Goal: Find specific page/section: Find specific page/section

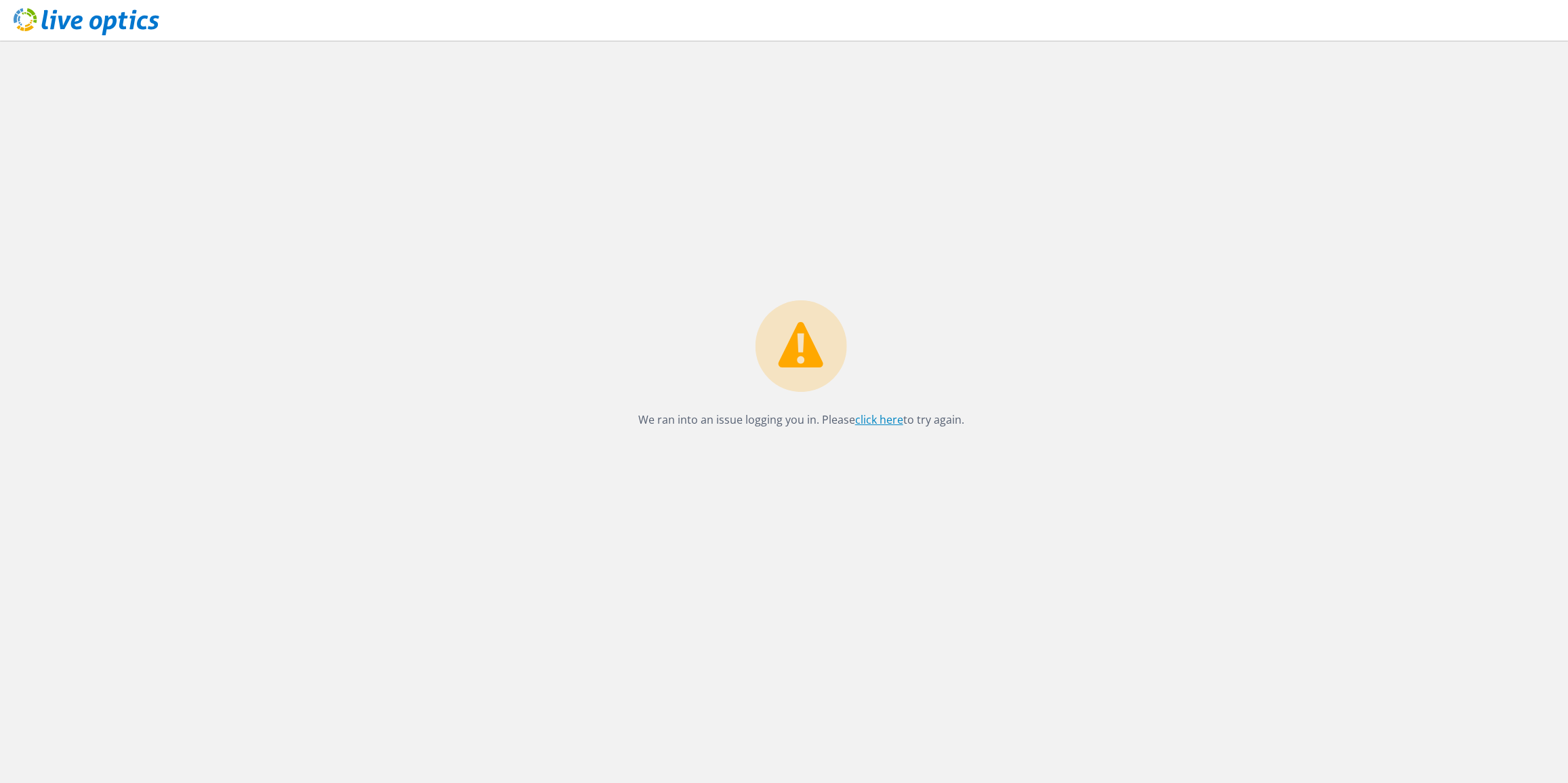
click at [888, 425] on link "click here" at bounding box center [879, 419] width 48 height 15
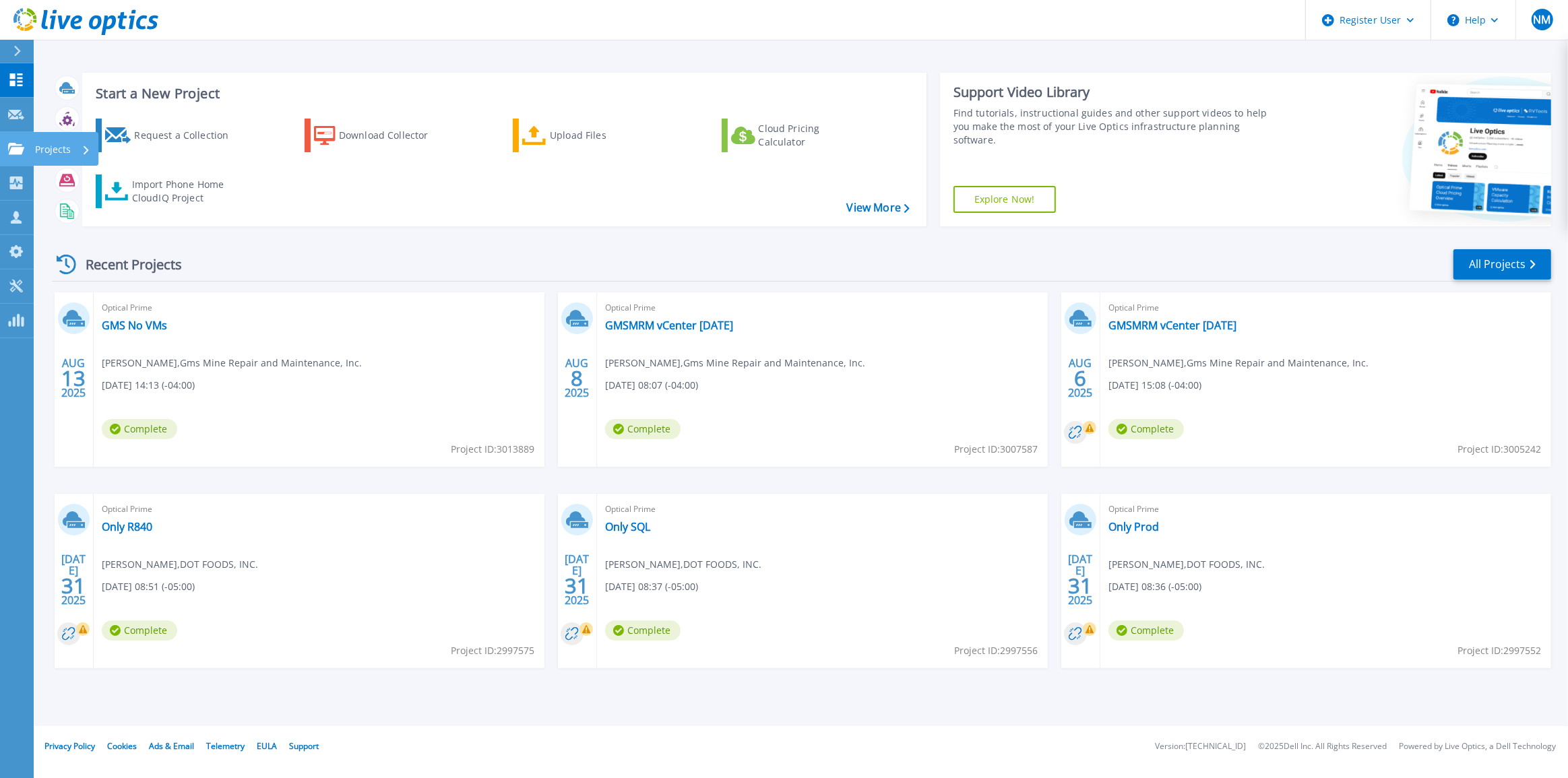
click at [27, 160] on link "Projects Projects" at bounding box center [17, 149] width 34 height 34
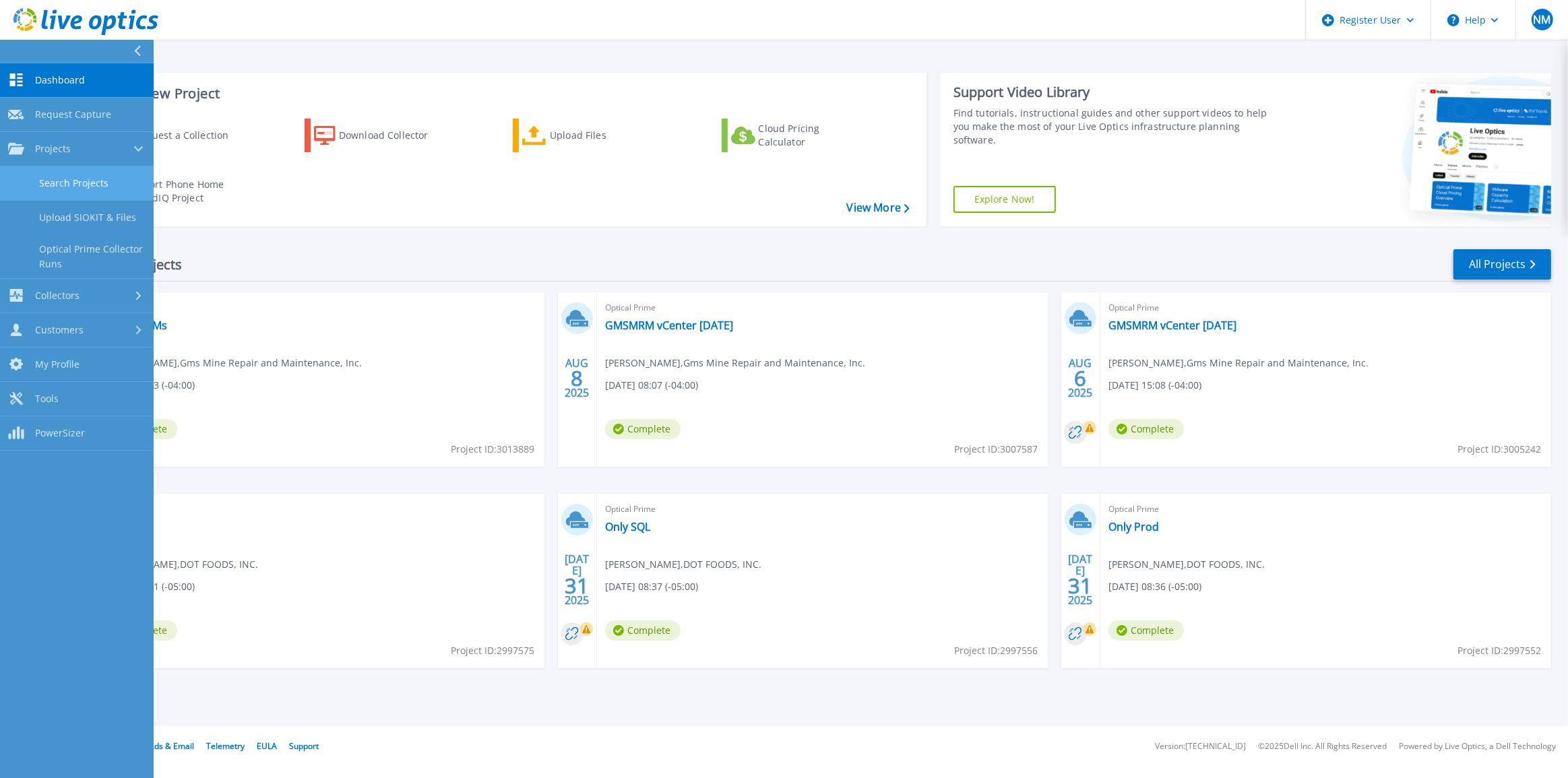
click at [86, 168] on link "Search Projects" at bounding box center [77, 183] width 154 height 34
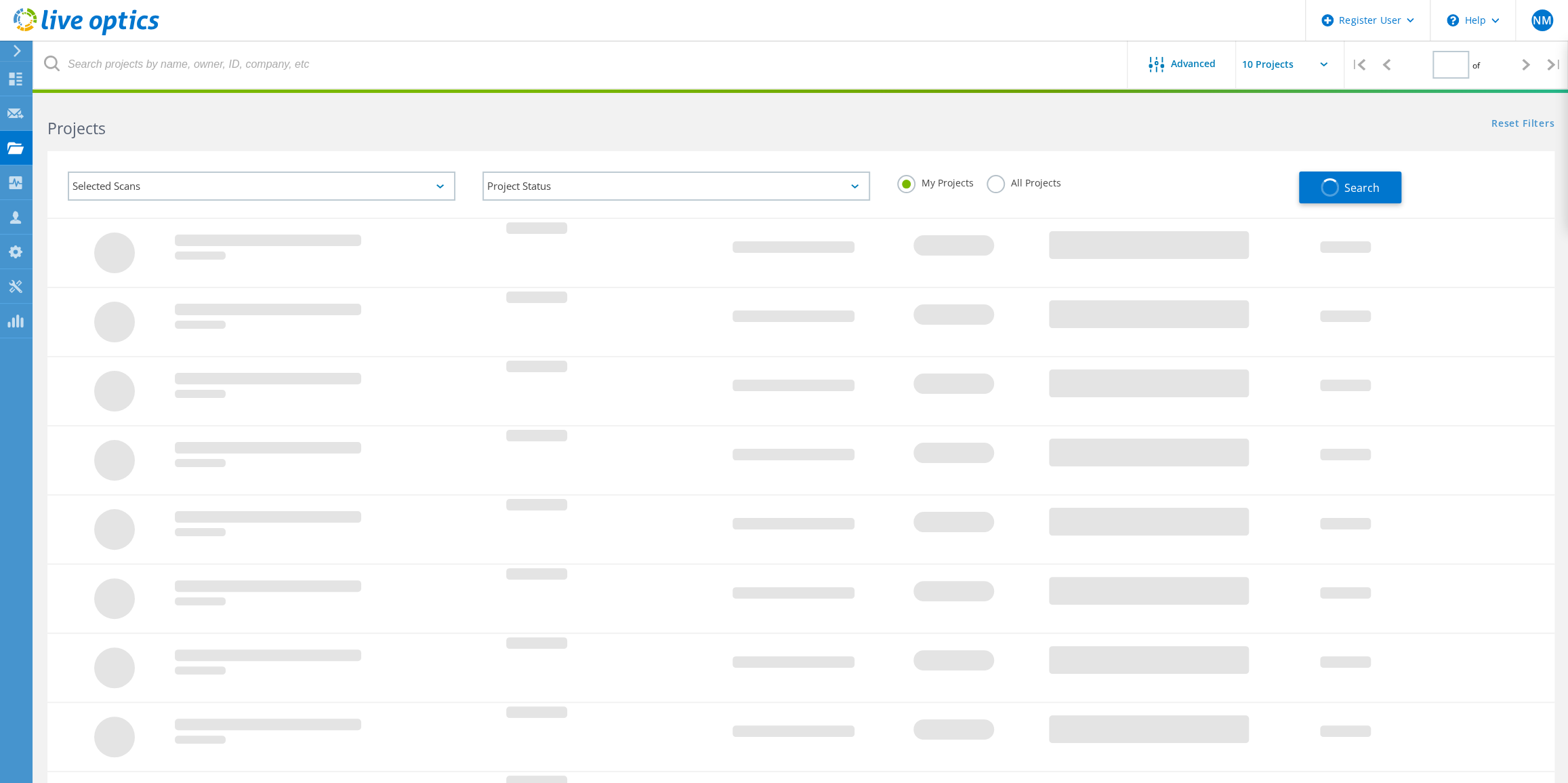
type input "1"
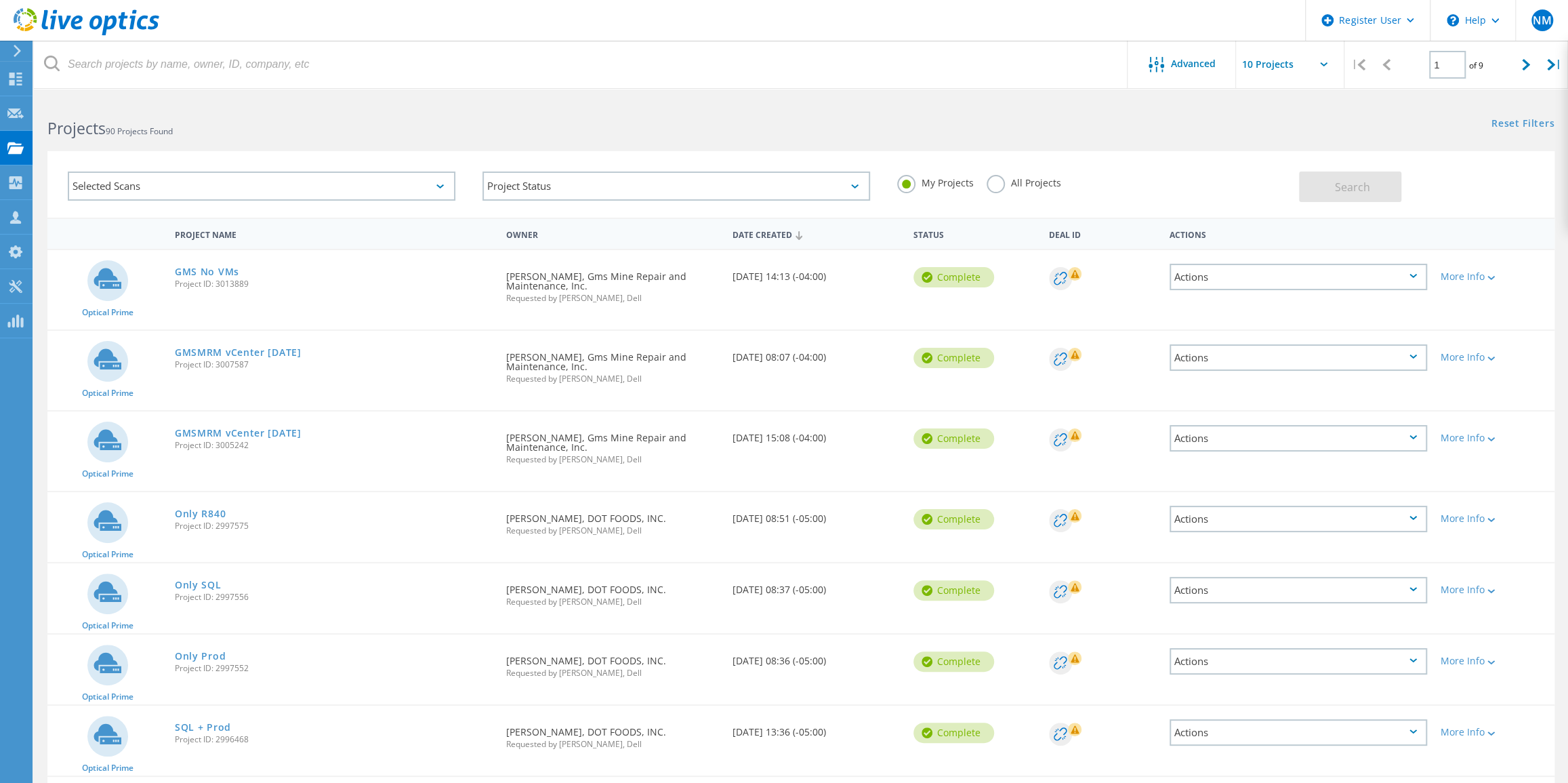
click at [999, 184] on label "All Projects" at bounding box center [1023, 181] width 74 height 13
click at [0, 0] on input "All Projects" at bounding box center [0, 0] width 0 height 0
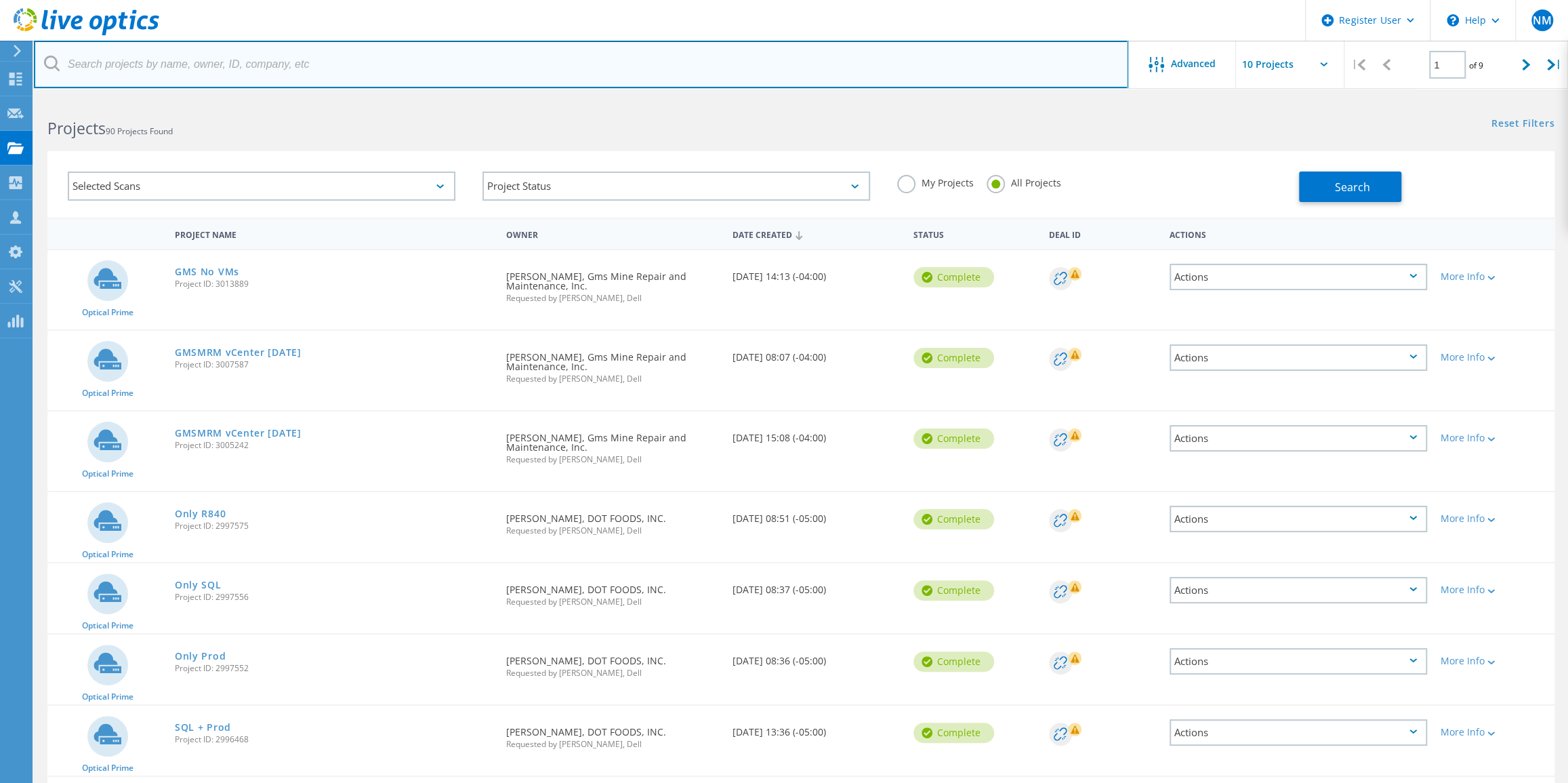
click at [179, 54] on input "text" at bounding box center [581, 65] width 1094 height 48
type input "harford"
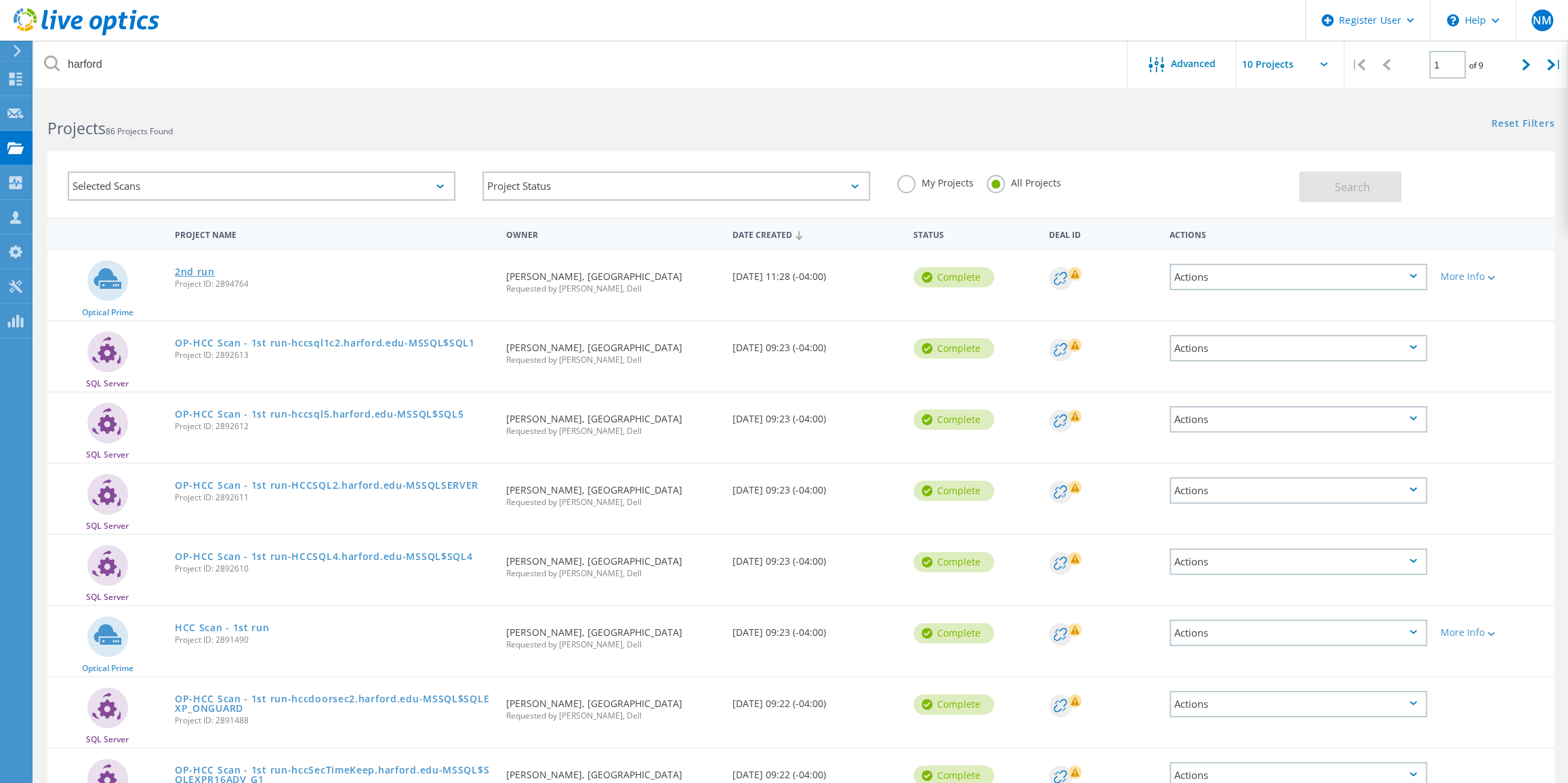
click at [207, 269] on link "2nd run" at bounding box center [195, 271] width 40 height 10
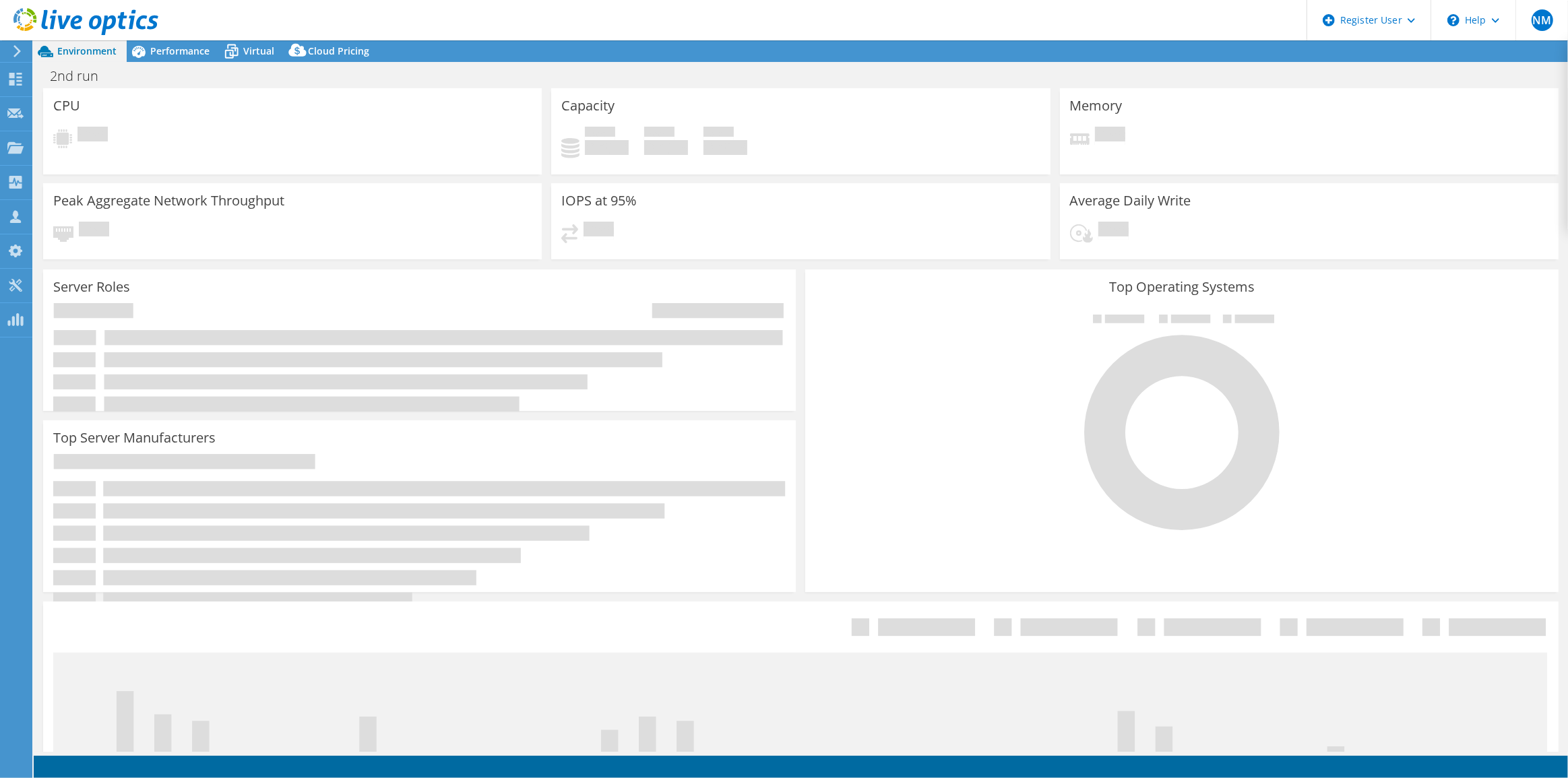
select select "USD"
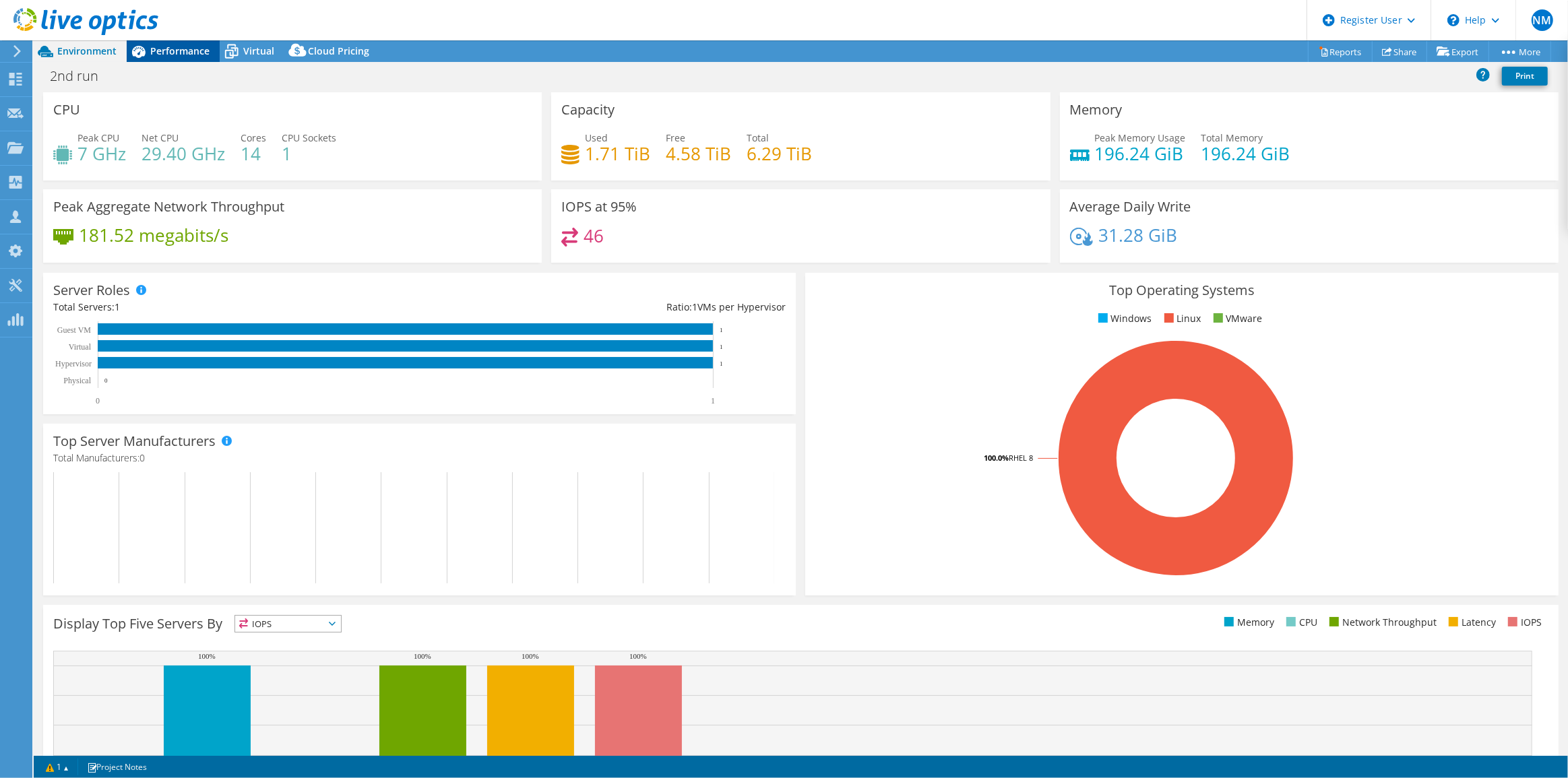
click at [179, 54] on span "Performance" at bounding box center [180, 50] width 59 height 13
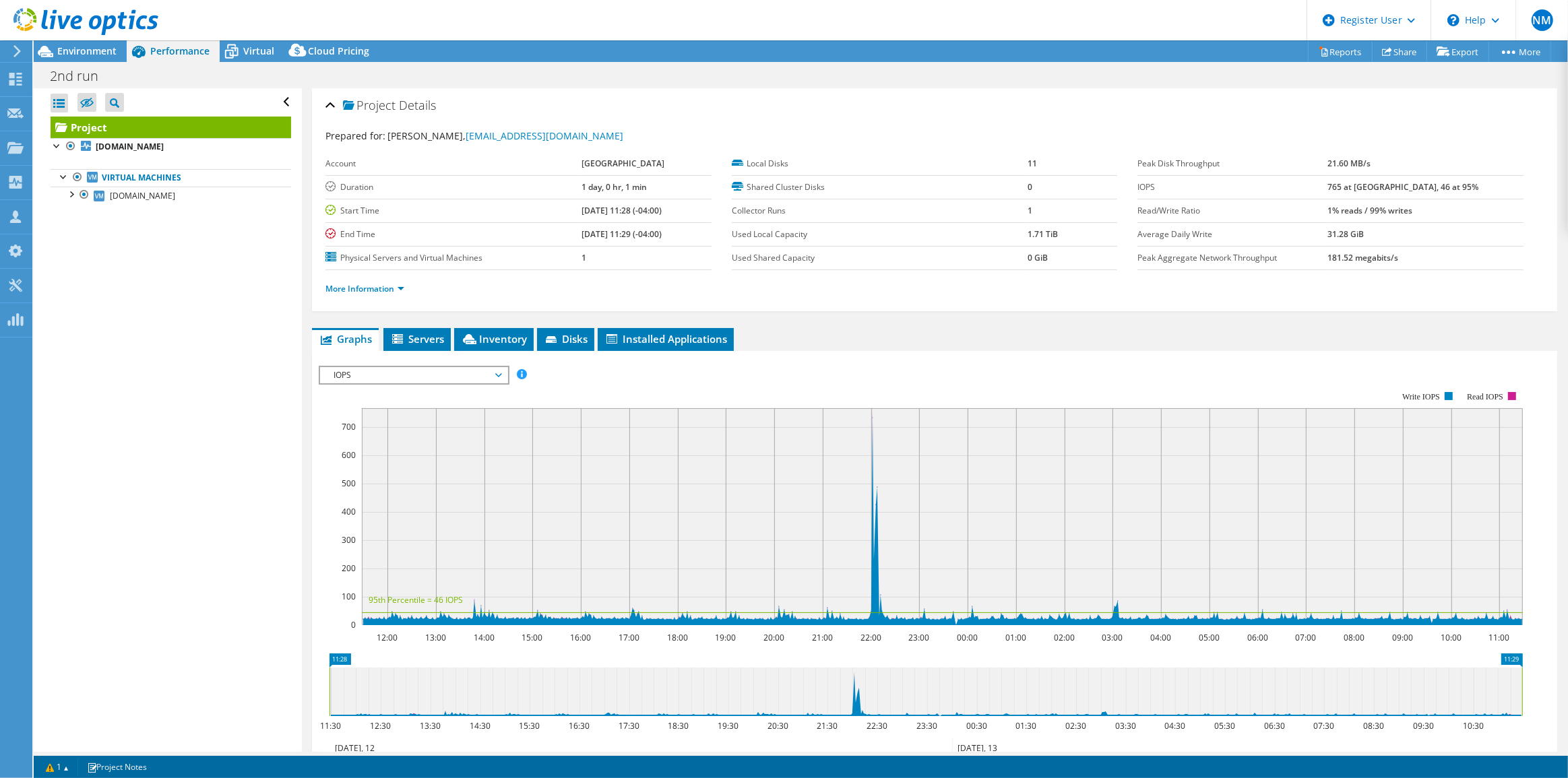
click at [109, 44] on div at bounding box center [79, 22] width 158 height 45
click at [113, 57] on div "Environment" at bounding box center [81, 51] width 93 height 21
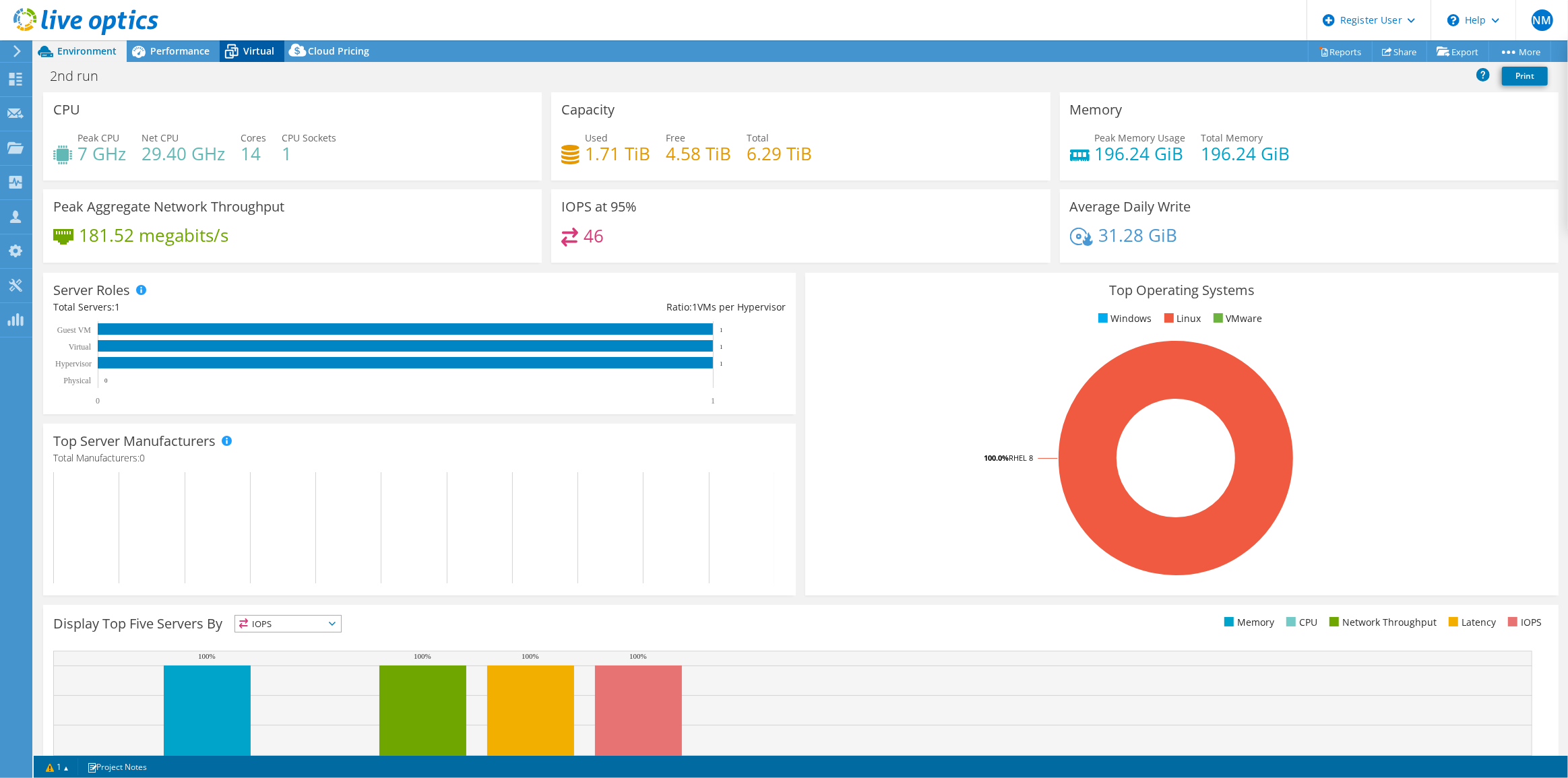
click at [231, 56] on icon at bounding box center [231, 52] width 24 height 24
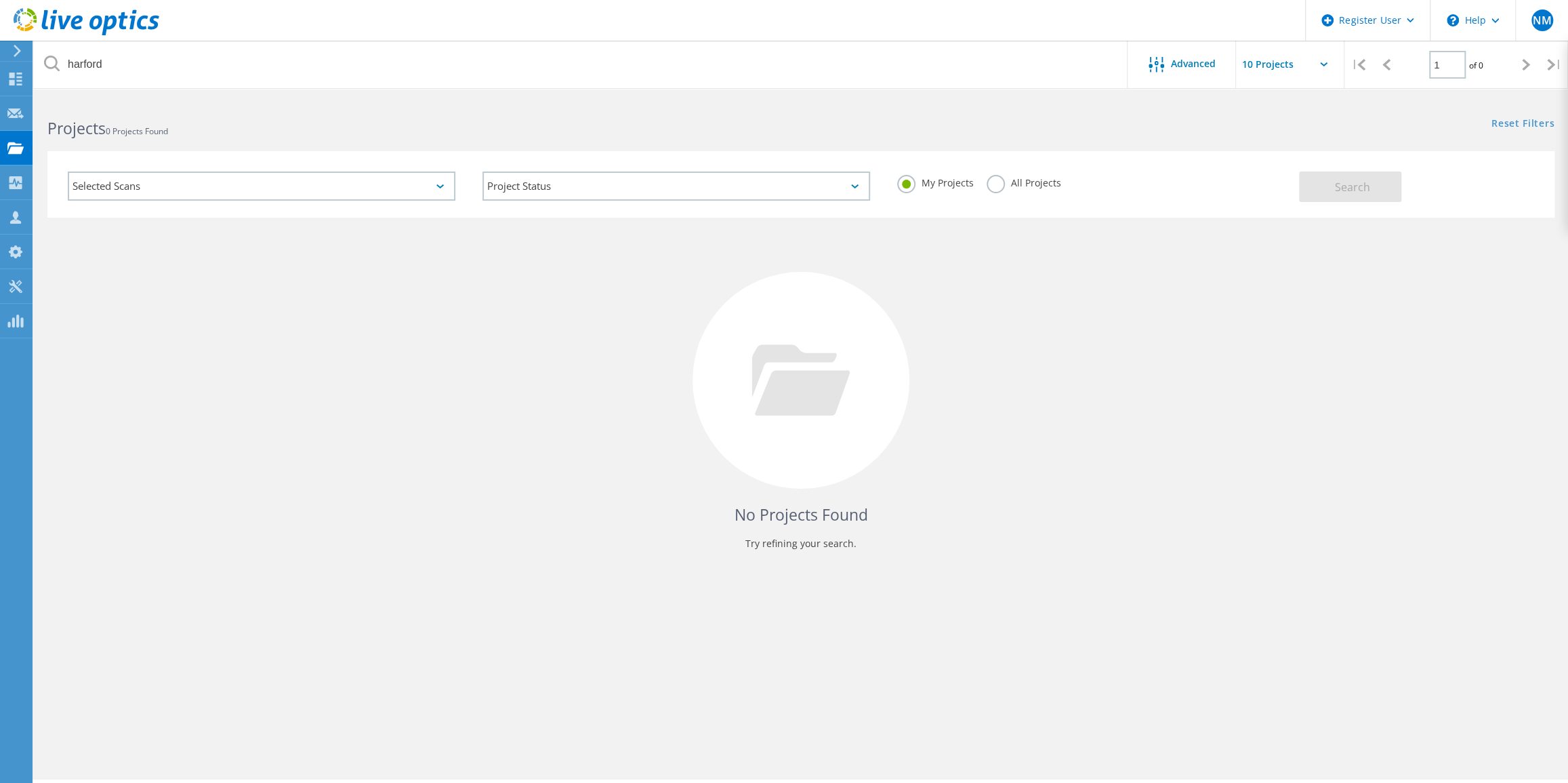
click at [1013, 177] on label "All Projects" at bounding box center [1023, 181] width 74 height 13
click at [0, 0] on input "All Projects" at bounding box center [0, 0] width 0 height 0
click at [1377, 188] on button "Search" at bounding box center [1350, 187] width 103 height 30
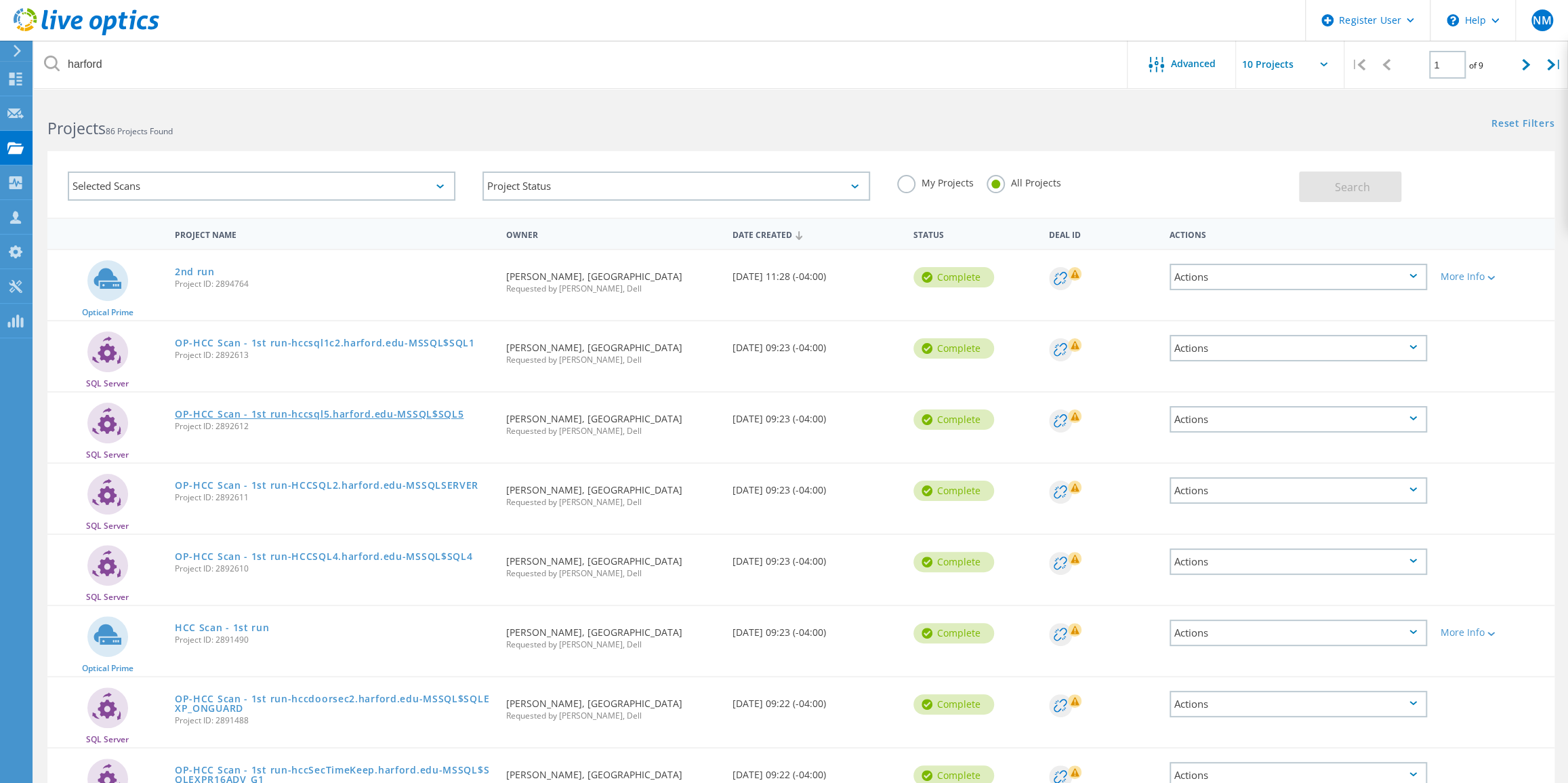
scroll to position [61, 0]
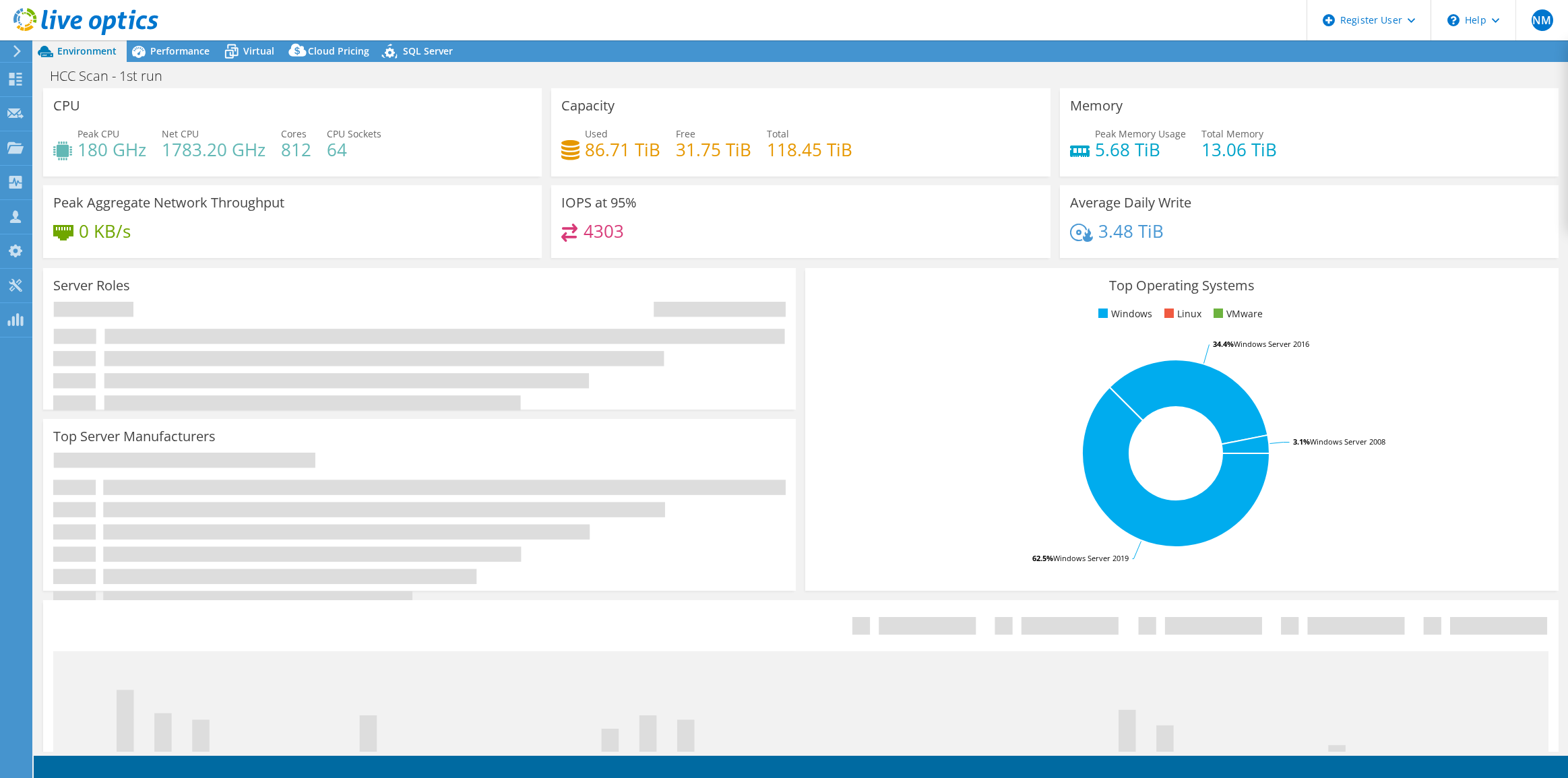
select select "USD"
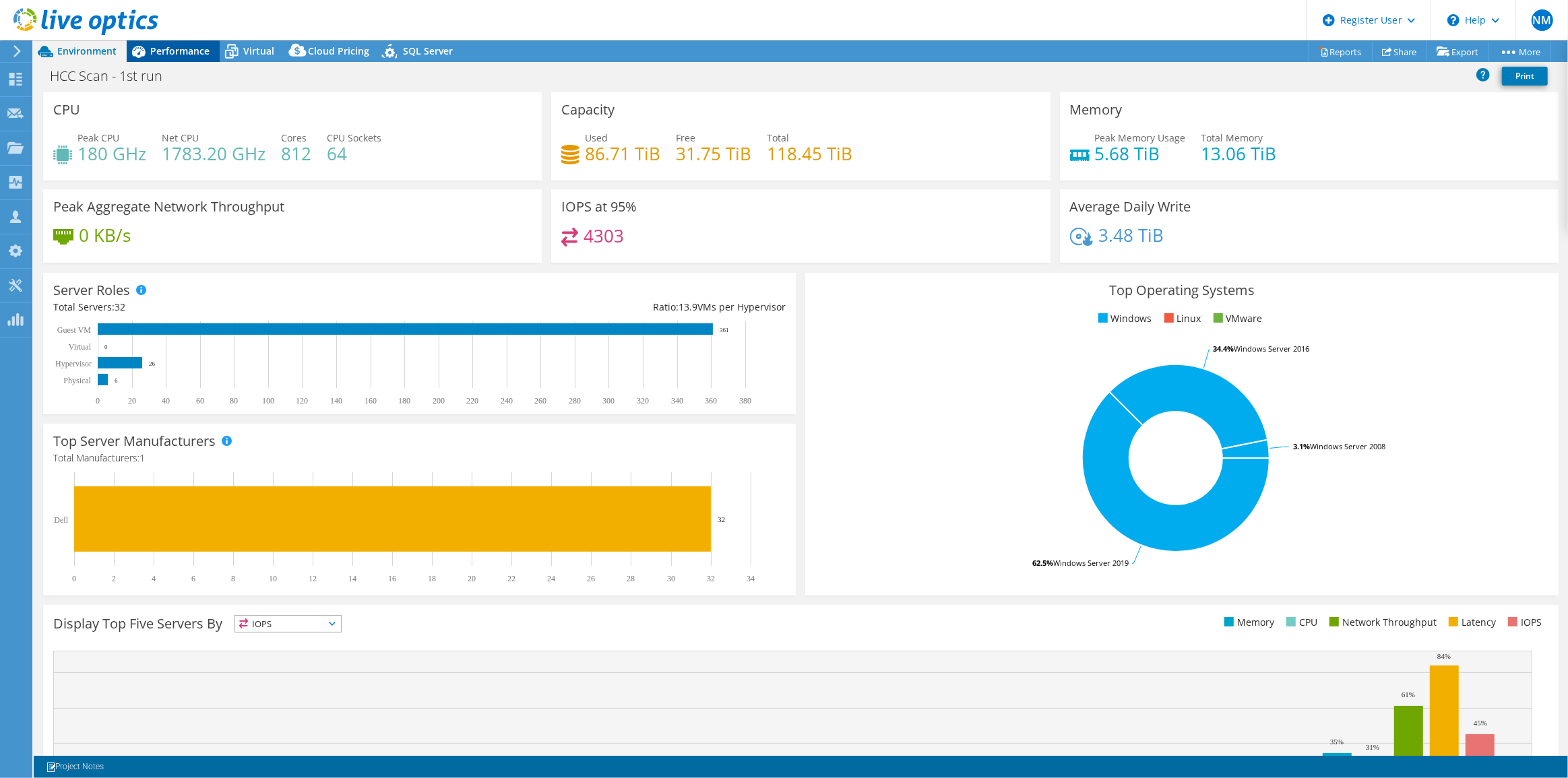
click at [172, 47] on span "Performance" at bounding box center [180, 50] width 59 height 13
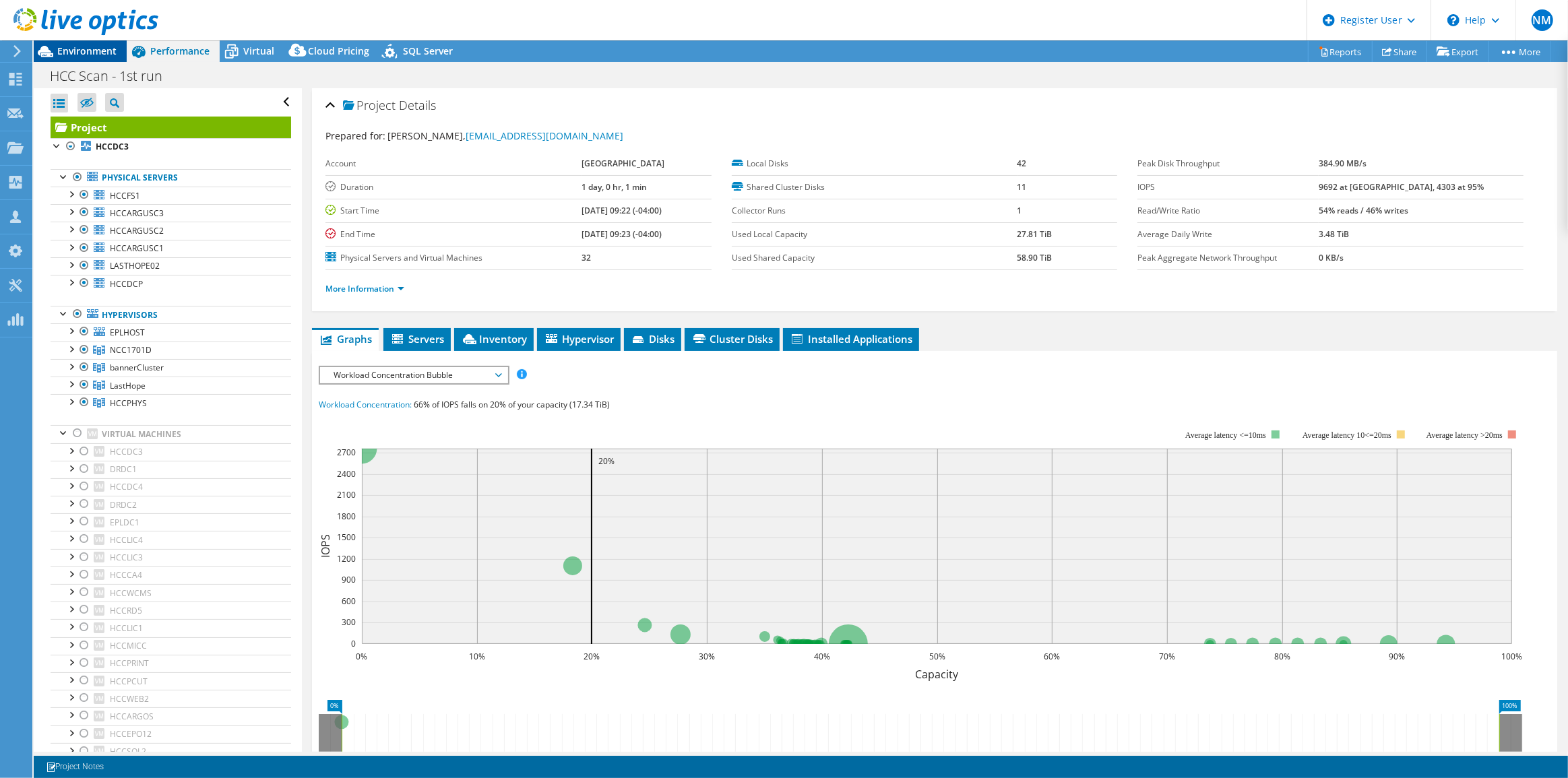
click at [100, 53] on span "Environment" at bounding box center [86, 50] width 59 height 13
